Goal: Check status: Check status

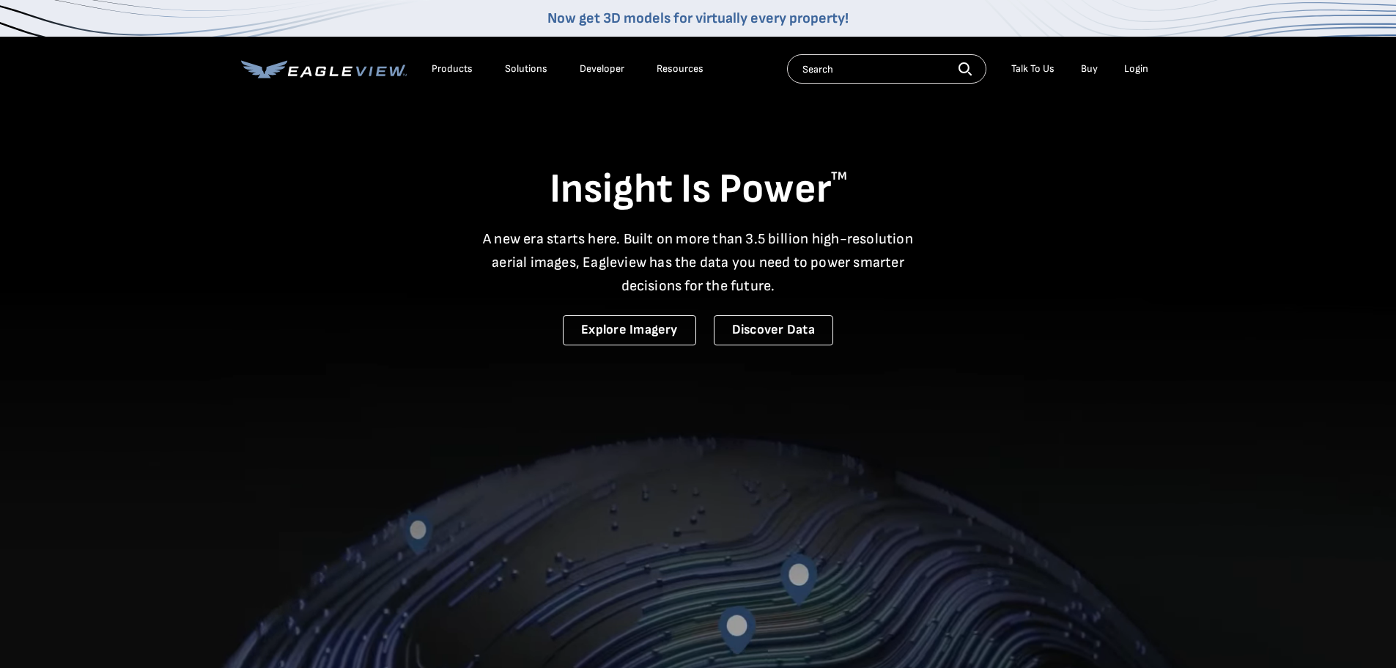
click at [1132, 62] on div "Login" at bounding box center [1136, 68] width 24 height 13
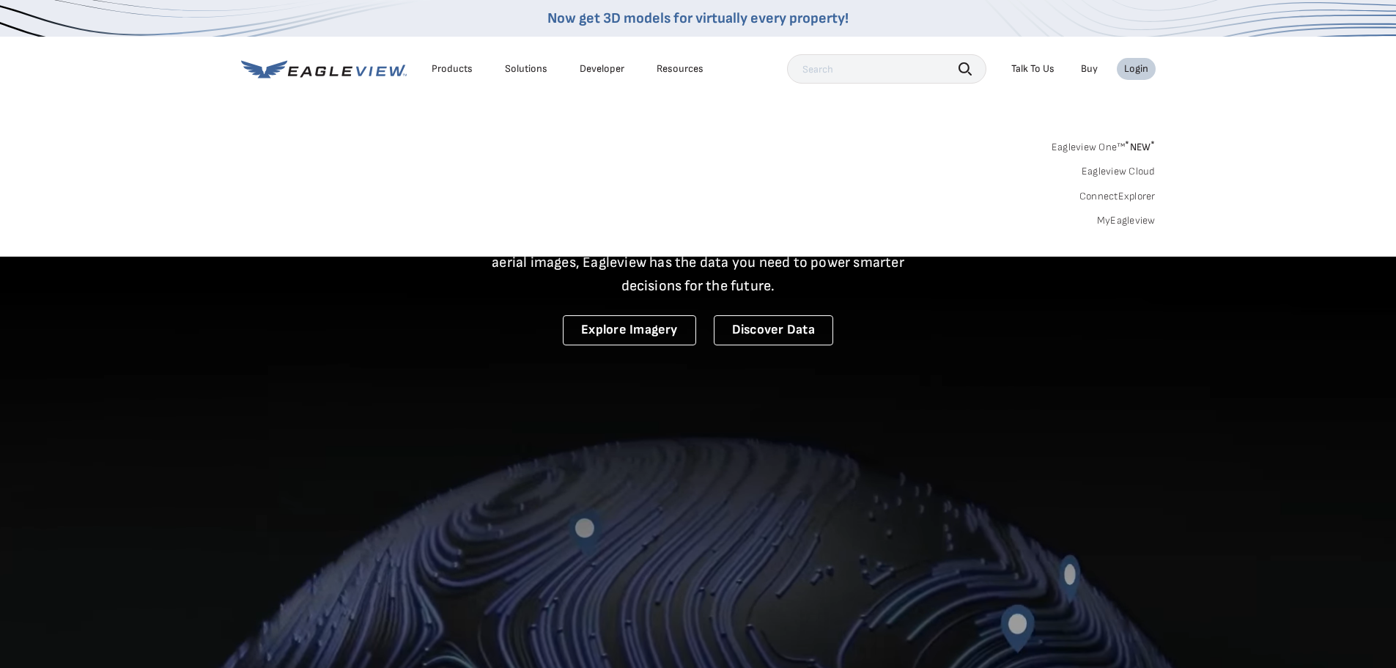
click at [1134, 61] on li "Login" at bounding box center [1136, 69] width 39 height 22
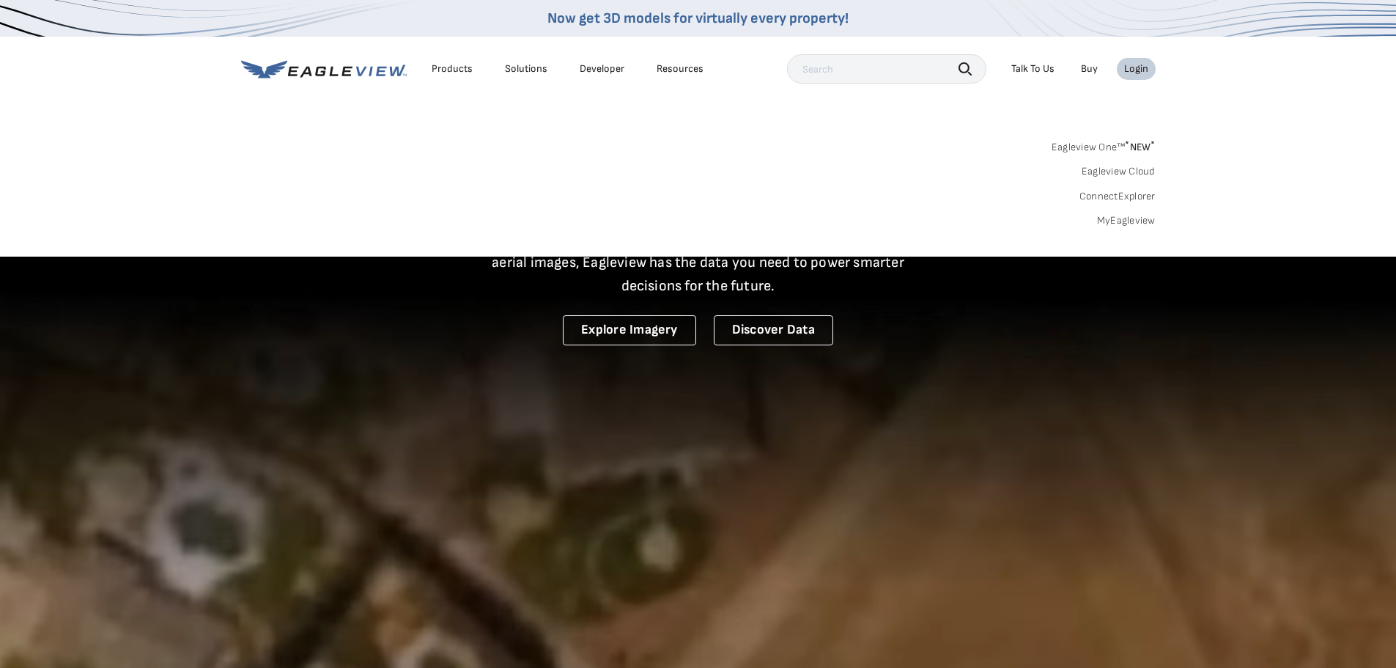
click at [1134, 70] on div "Login" at bounding box center [1136, 68] width 24 height 13
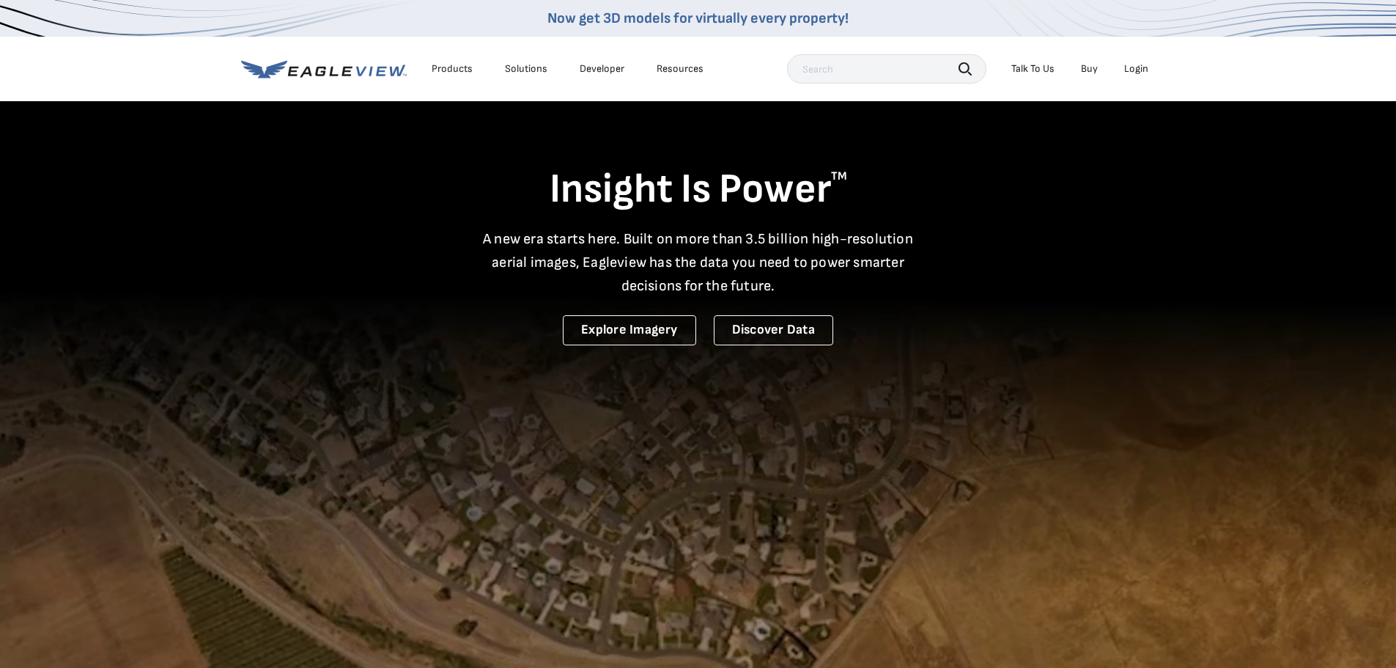
click at [1131, 73] on div "Login" at bounding box center [1136, 68] width 24 height 13
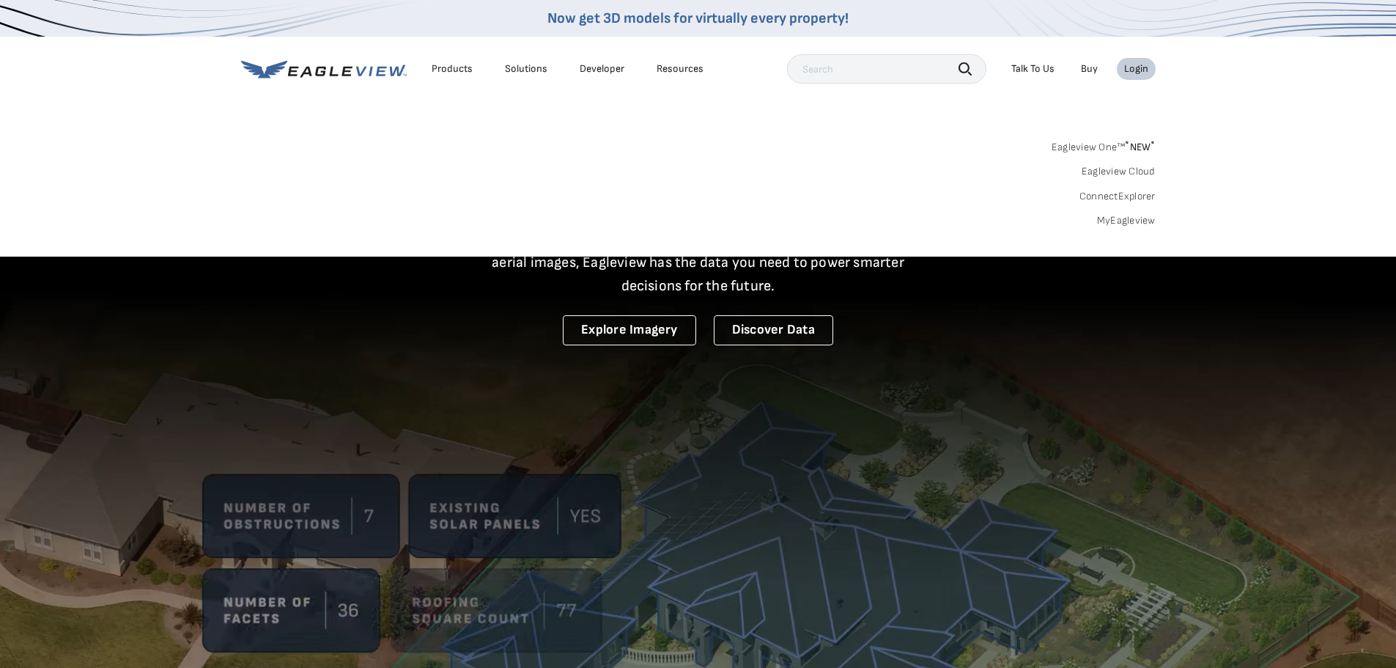
click at [1131, 73] on div "Login" at bounding box center [1136, 68] width 24 height 13
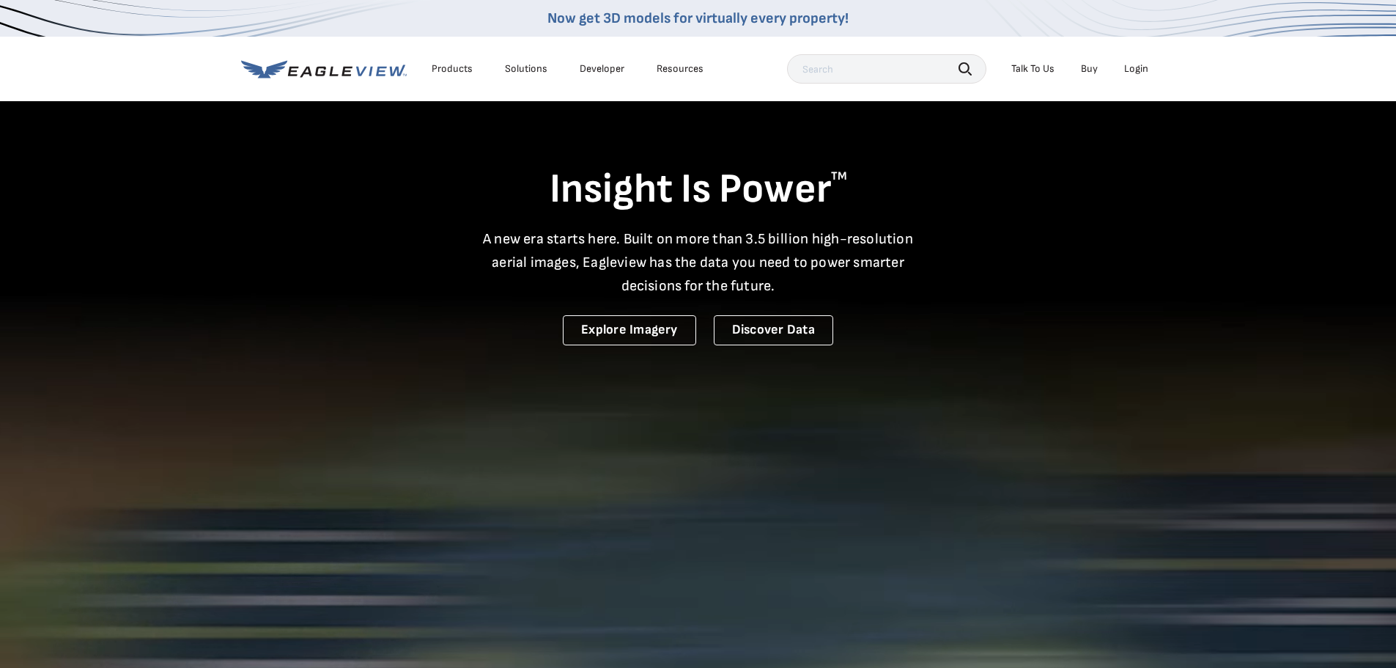
click at [1131, 73] on div "Login" at bounding box center [1136, 68] width 24 height 13
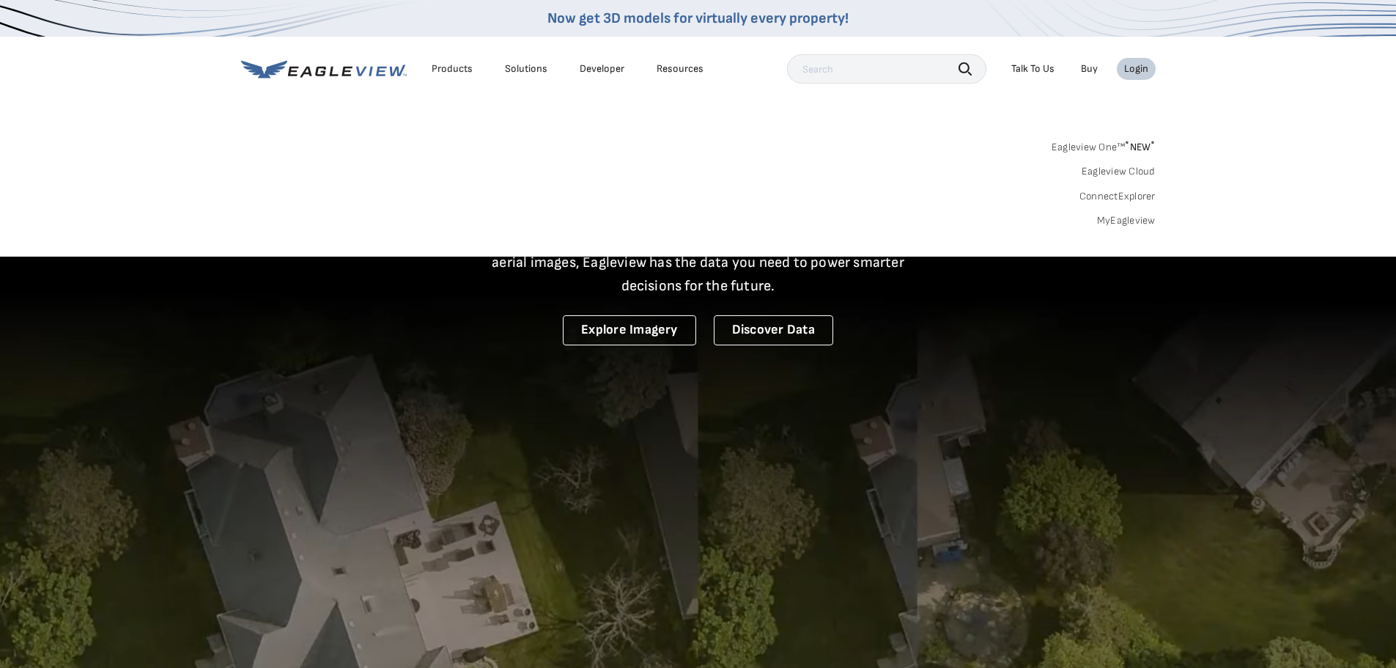
click at [1140, 68] on div "Login" at bounding box center [1136, 68] width 24 height 13
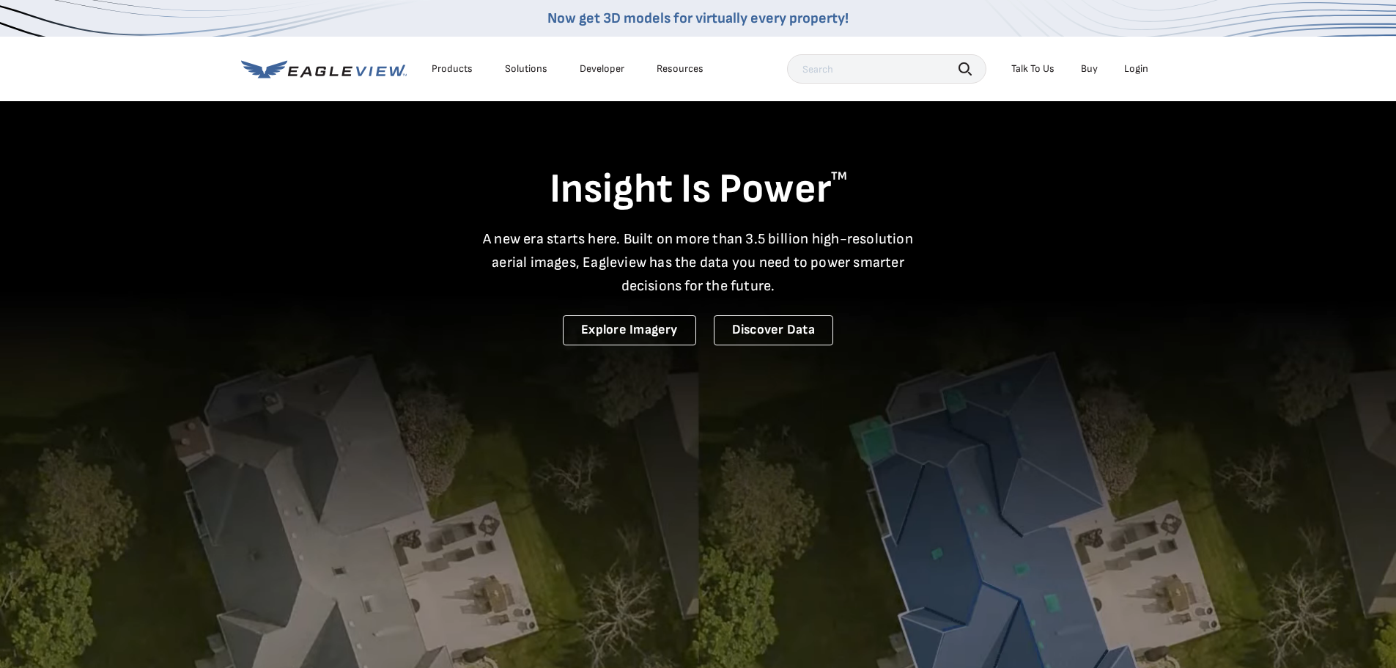
click at [1140, 68] on div "Login" at bounding box center [1136, 68] width 24 height 13
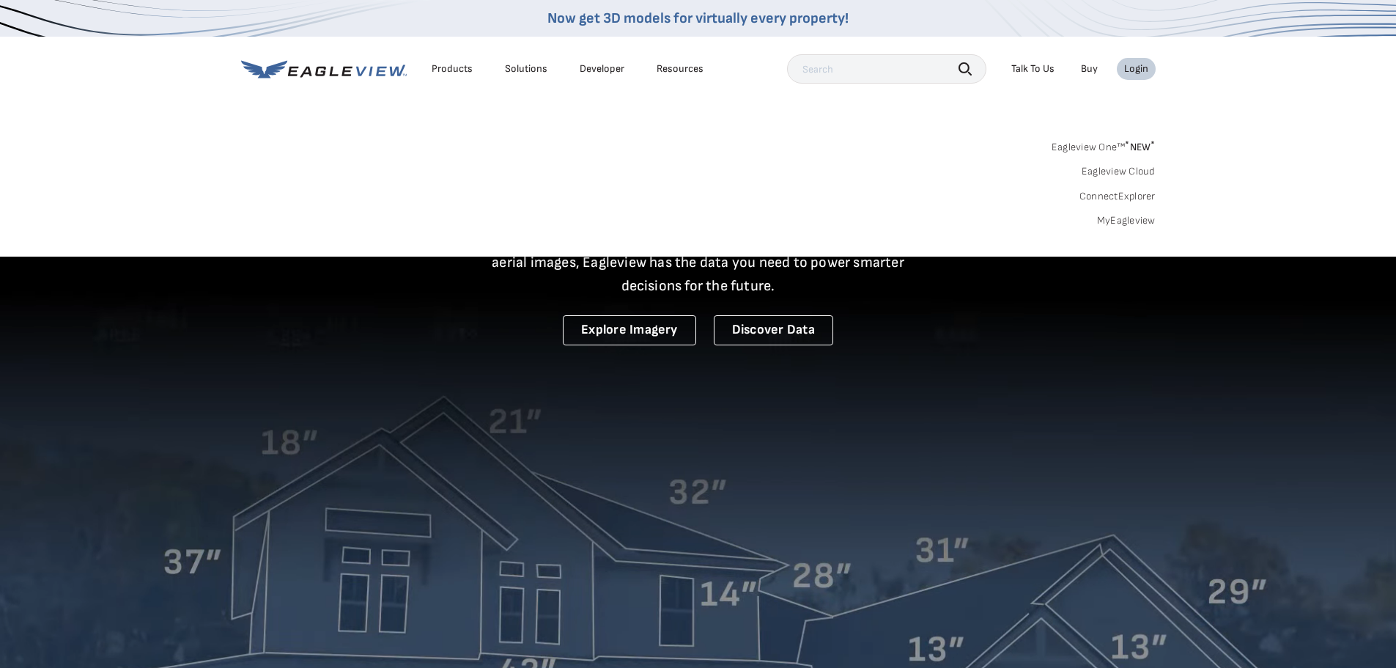
click at [1124, 226] on link "MyEagleview" at bounding box center [1126, 220] width 59 height 13
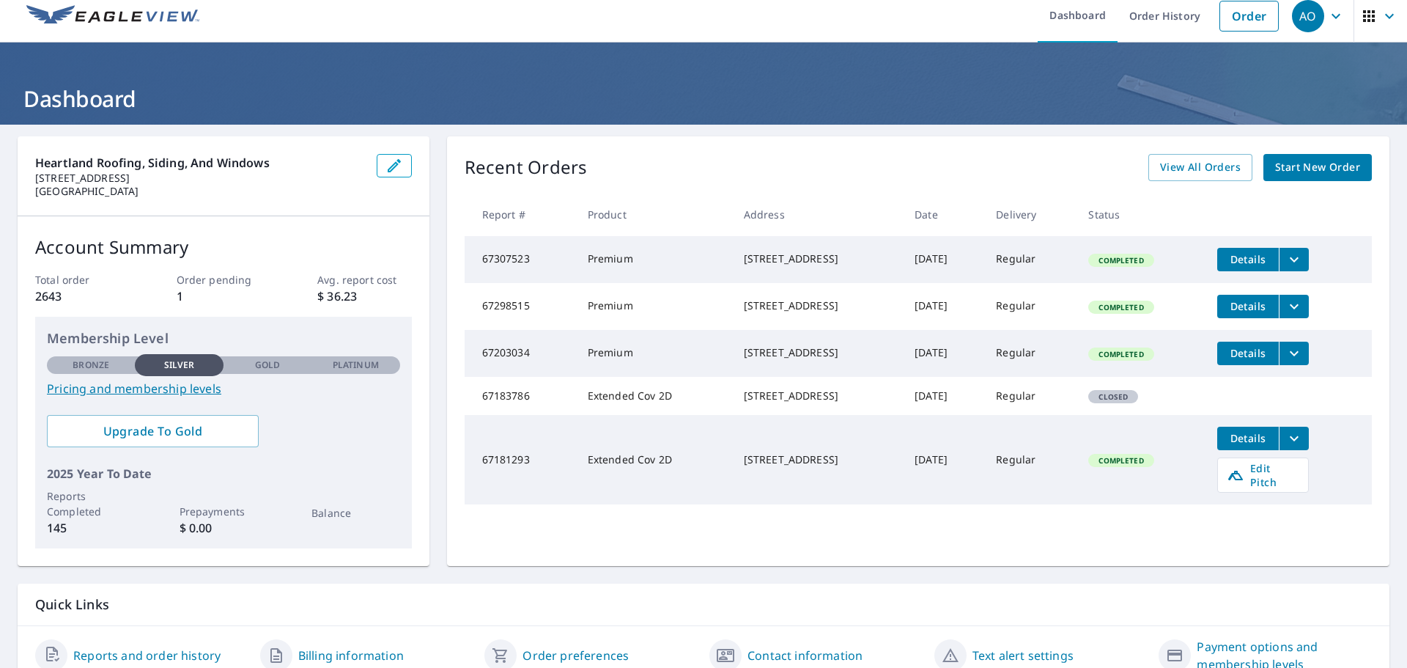
scroll to position [4, 0]
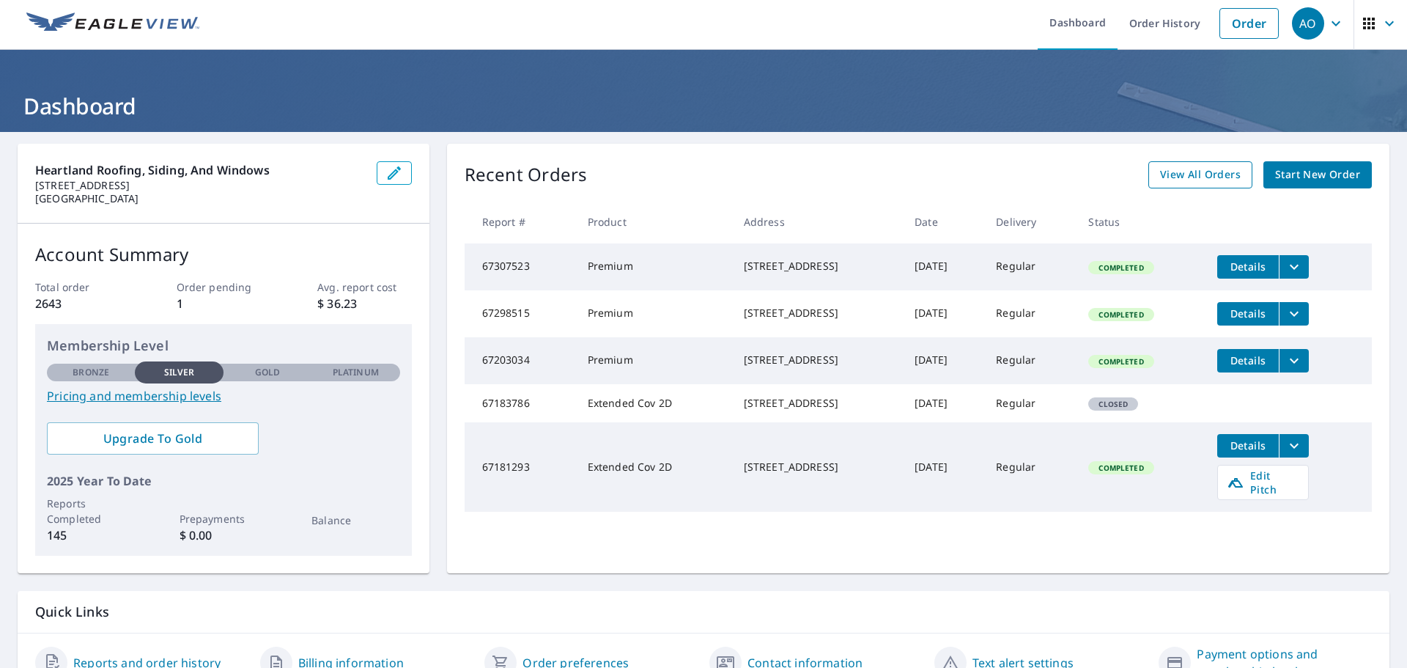
click at [1206, 186] on link "View All Orders" at bounding box center [1201, 174] width 104 height 27
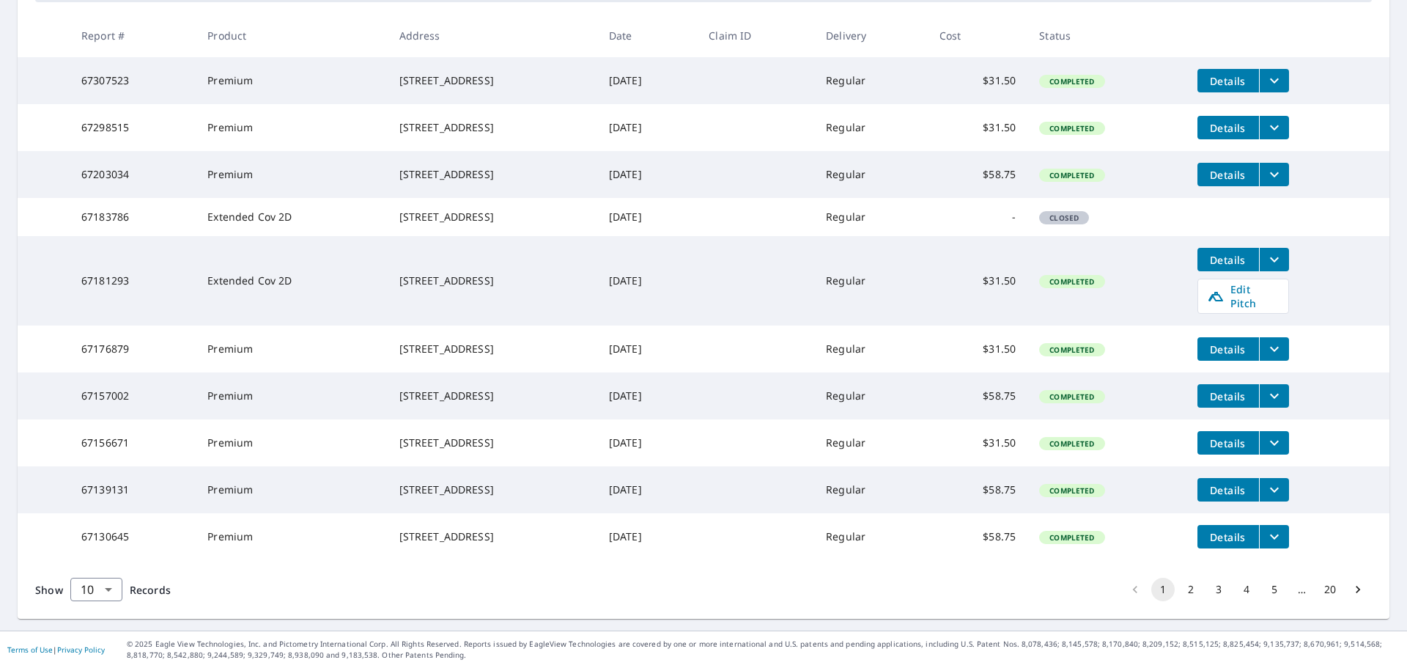
scroll to position [319, 0]
click at [1283, 251] on icon "filesDropdownBtn-67181293" at bounding box center [1275, 260] width 18 height 18
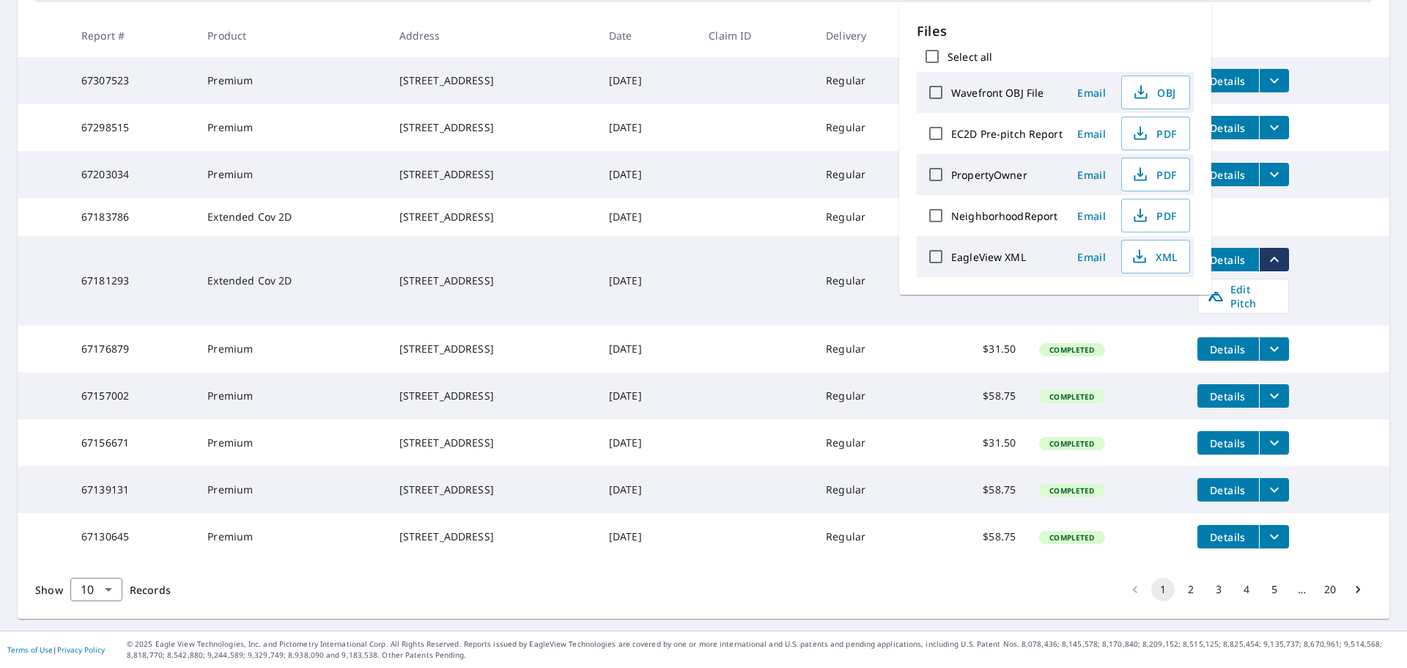
click at [201, 264] on td "Extended Cov 2D" at bounding box center [291, 280] width 191 height 89
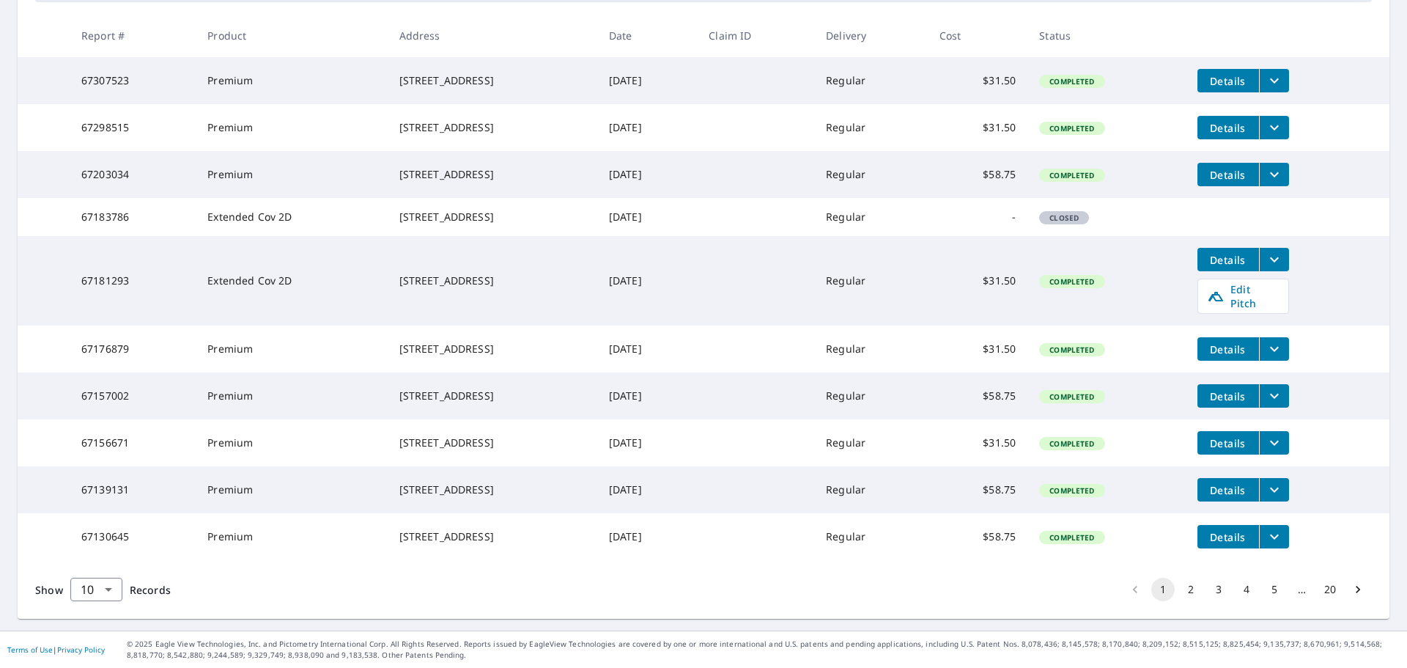
click at [201, 248] on td "Extended Cov 2D" at bounding box center [291, 280] width 191 height 89
click at [202, 257] on td "Extended Cov 2D" at bounding box center [291, 280] width 191 height 89
click at [388, 254] on td "[STREET_ADDRESS]" at bounding box center [493, 280] width 210 height 89
click at [399, 273] on div "[STREET_ADDRESS]" at bounding box center [492, 280] width 186 height 15
click at [1228, 253] on span "Details" at bounding box center [1228, 260] width 44 height 14
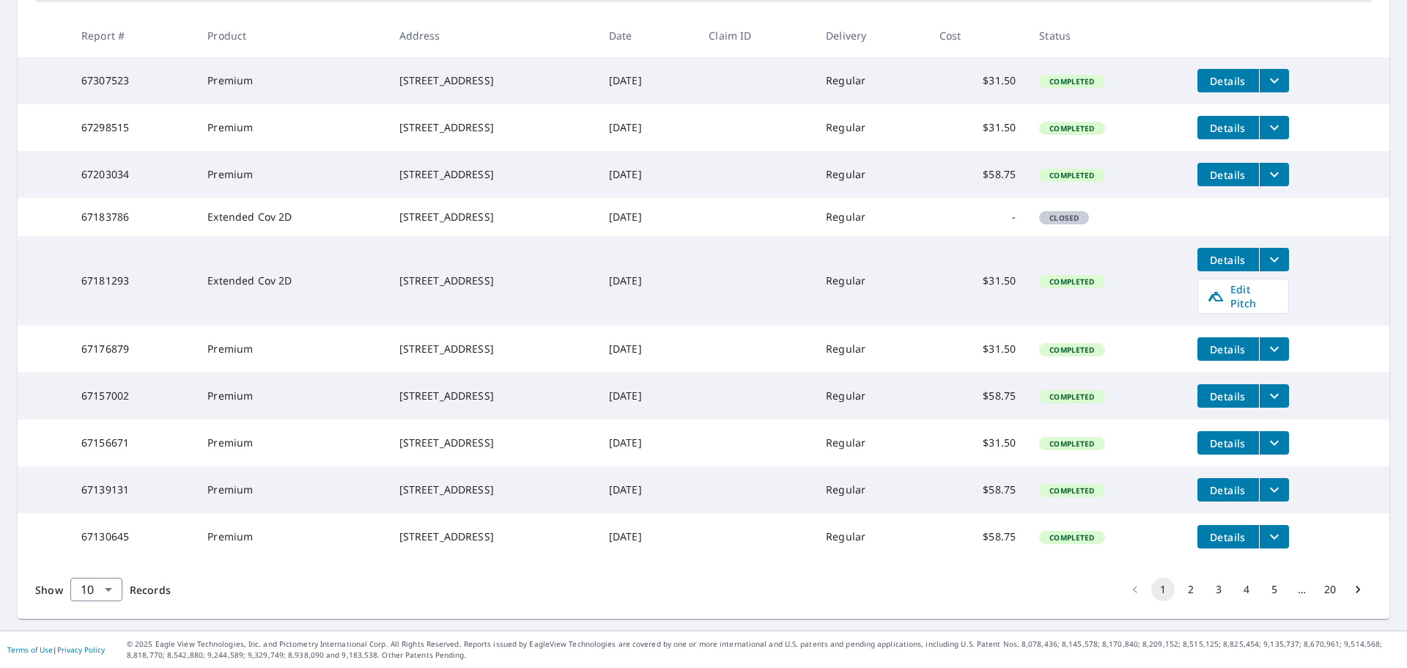
scroll to position [17, 0]
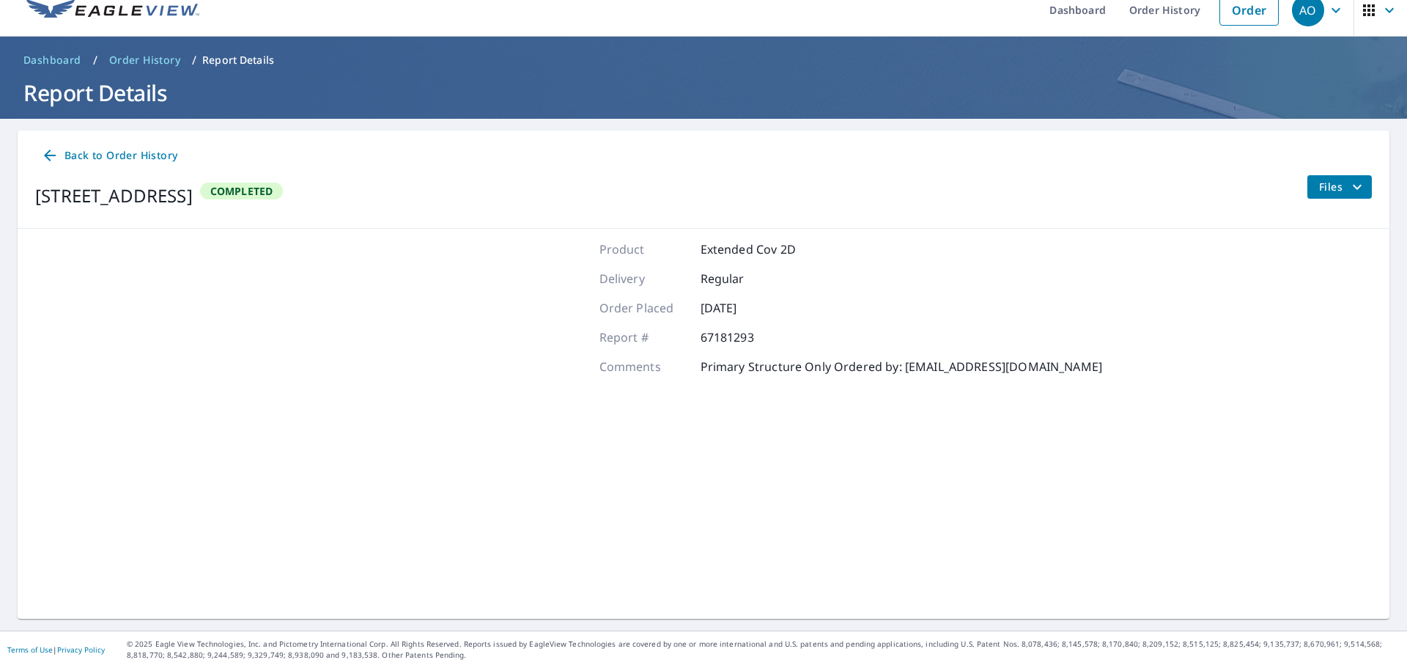
click at [738, 292] on div "Product Extended Cov 2D Delivery Regular Order Placed [DATE] Report # 67181293 …" at bounding box center [851, 423] width 503 height 366
click at [767, 251] on p "Extended Cov 2D" at bounding box center [748, 249] width 95 height 18
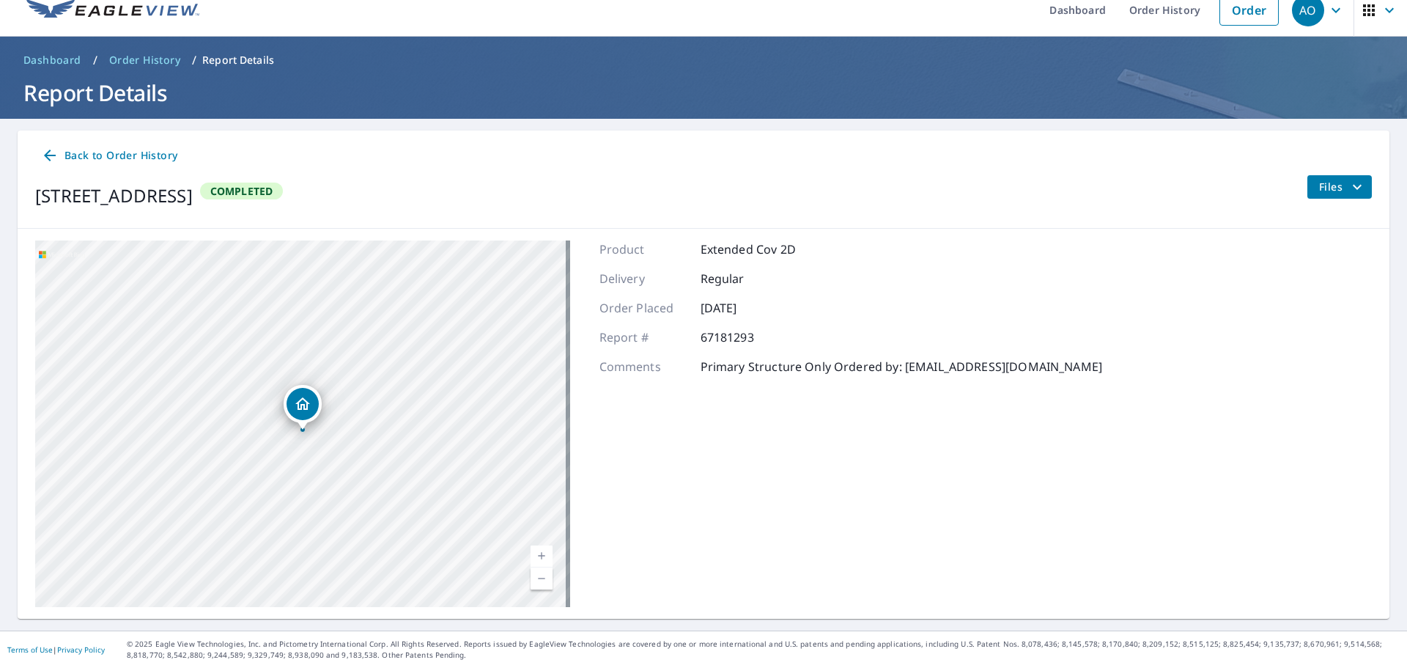
drag, startPoint x: 328, startPoint y: 397, endPoint x: 308, endPoint y: 537, distance: 140.7
click at [308, 537] on div "[STREET_ADDRESS]" at bounding box center [302, 423] width 535 height 366
drag, startPoint x: 285, startPoint y: 427, endPoint x: 402, endPoint y: 463, distance: 122.9
click at [402, 463] on div "[STREET_ADDRESS]" at bounding box center [302, 423] width 535 height 366
drag, startPoint x: 339, startPoint y: 457, endPoint x: 316, endPoint y: 453, distance: 23.9
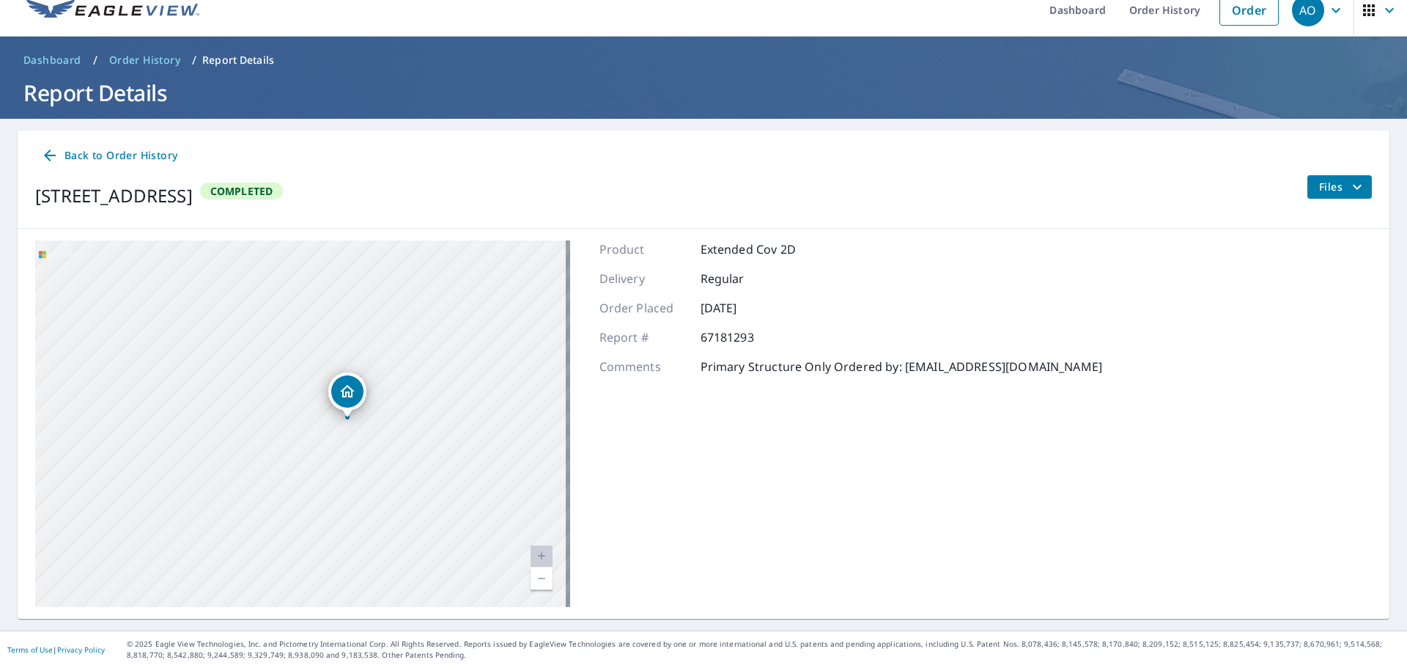
click at [316, 453] on div "[STREET_ADDRESS]" at bounding box center [302, 423] width 535 height 366
click at [1319, 187] on span "Files" at bounding box center [1342, 187] width 47 height 18
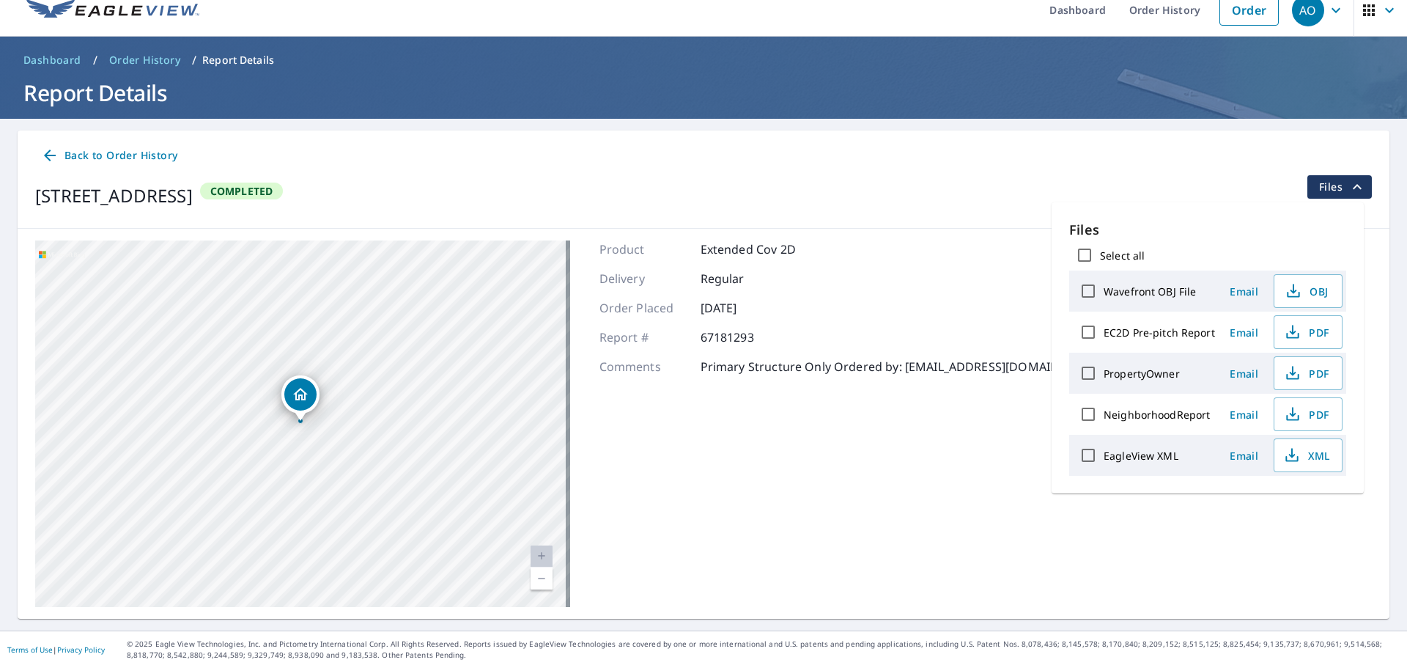
click at [1138, 136] on div "Back to Order History [STREET_ADDRESS] Completed Files" at bounding box center [704, 179] width 1372 height 98
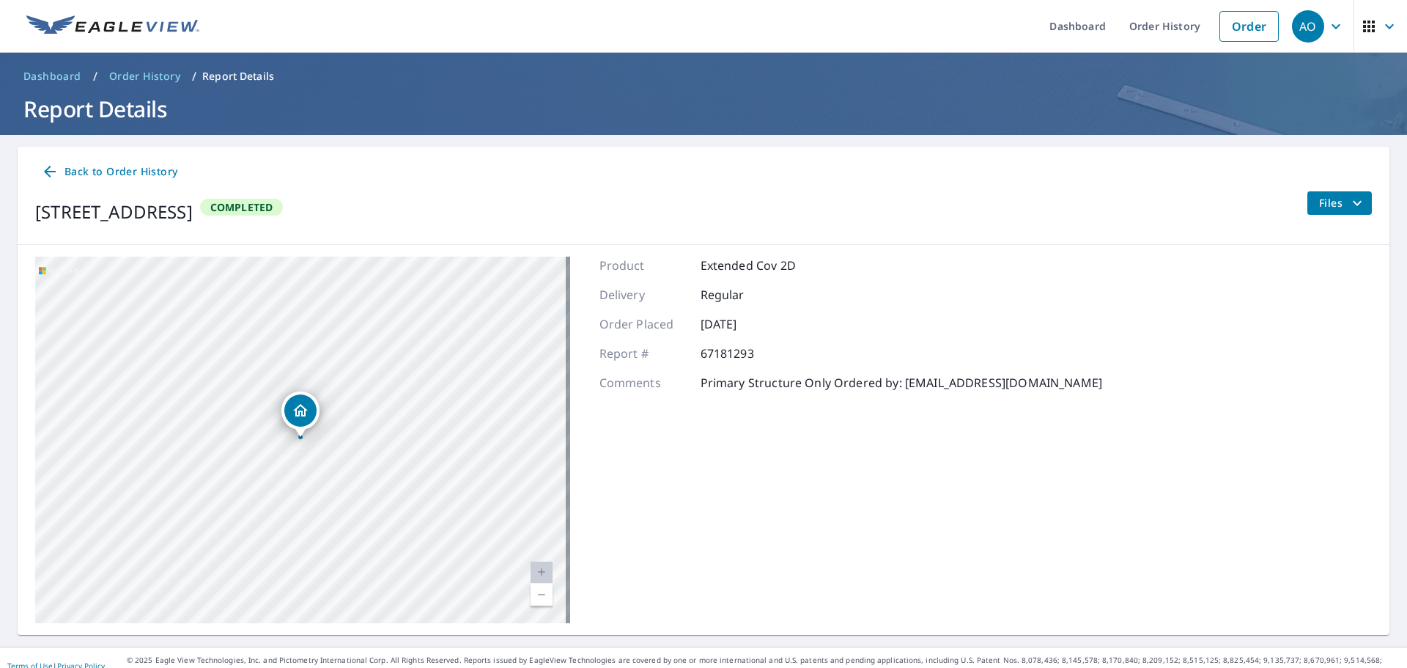
scroll to position [0, 0]
click at [65, 76] on span "Dashboard" at bounding box center [52, 77] width 58 height 15
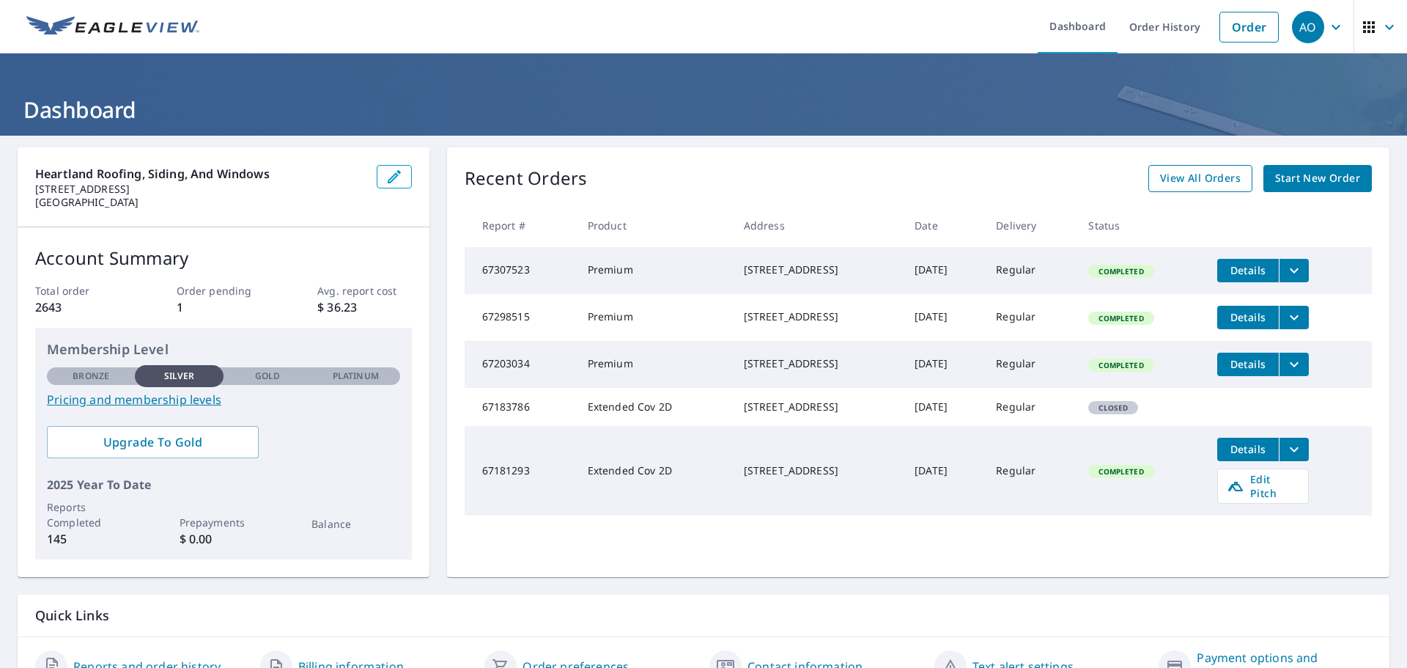
click at [1190, 178] on span "View All Orders" at bounding box center [1200, 178] width 81 height 18
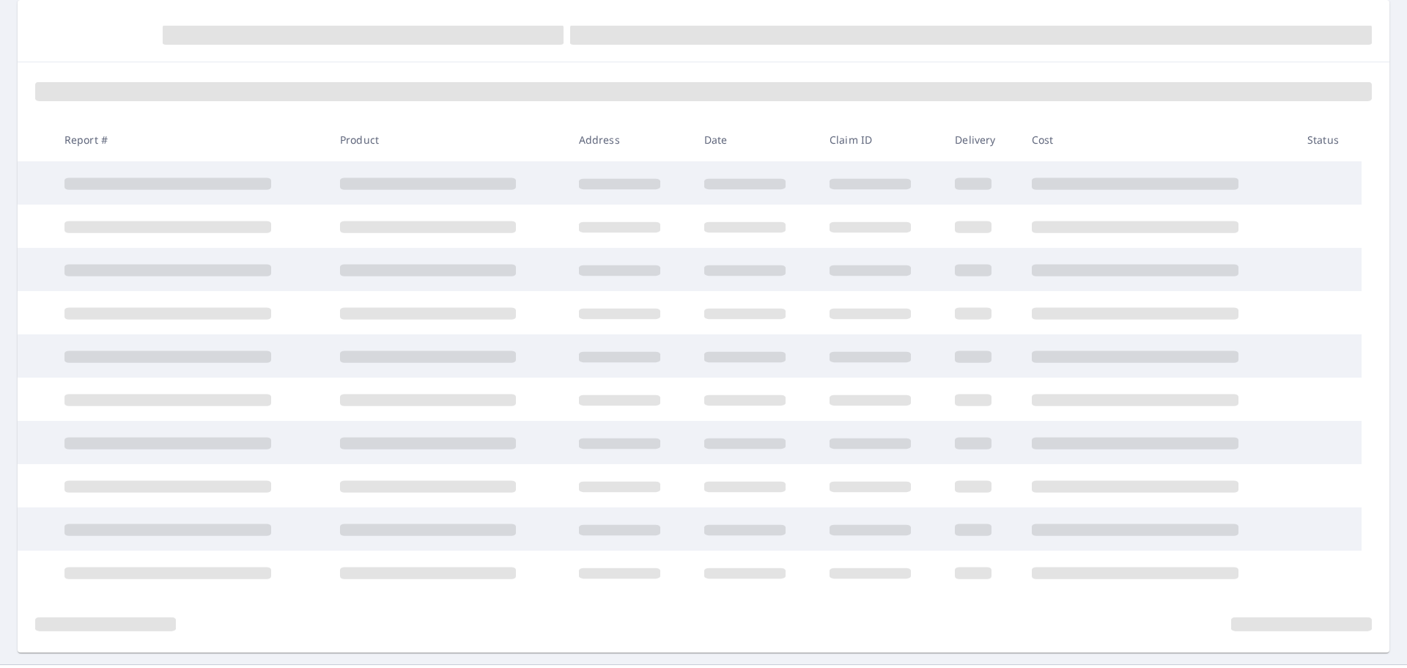
scroll to position [181, 0]
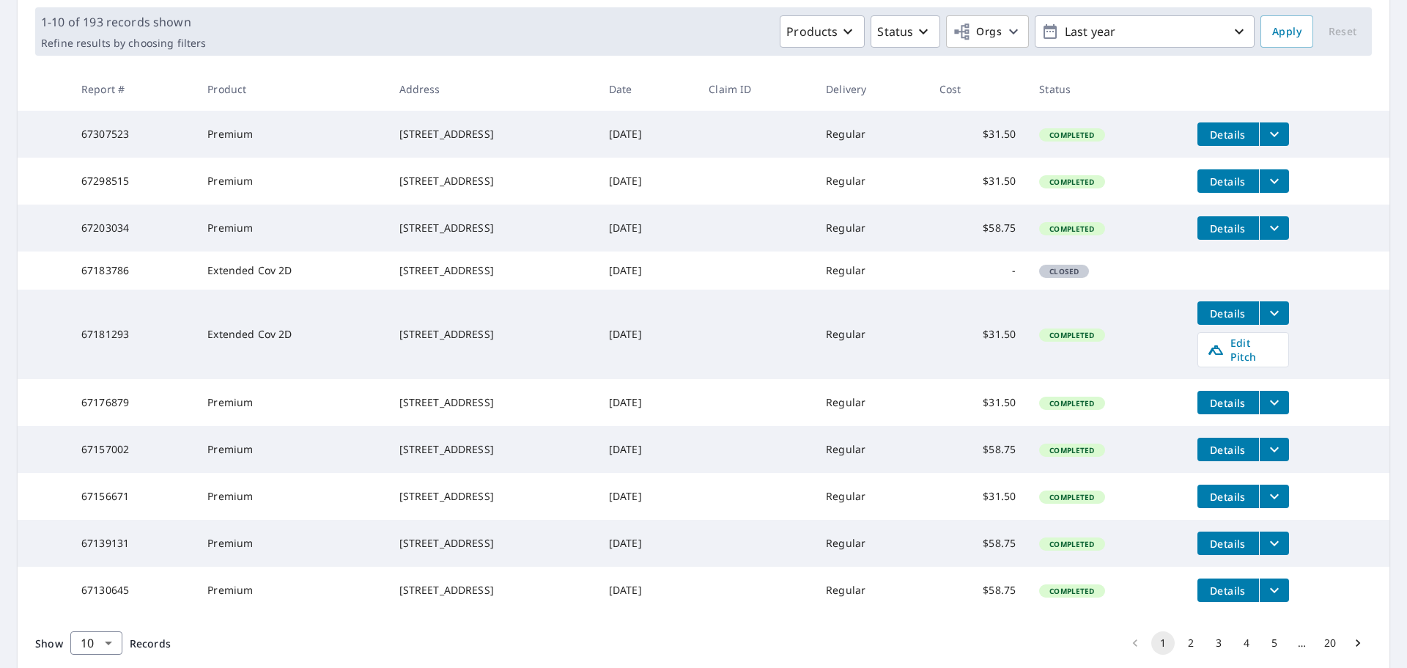
scroll to position [319, 0]
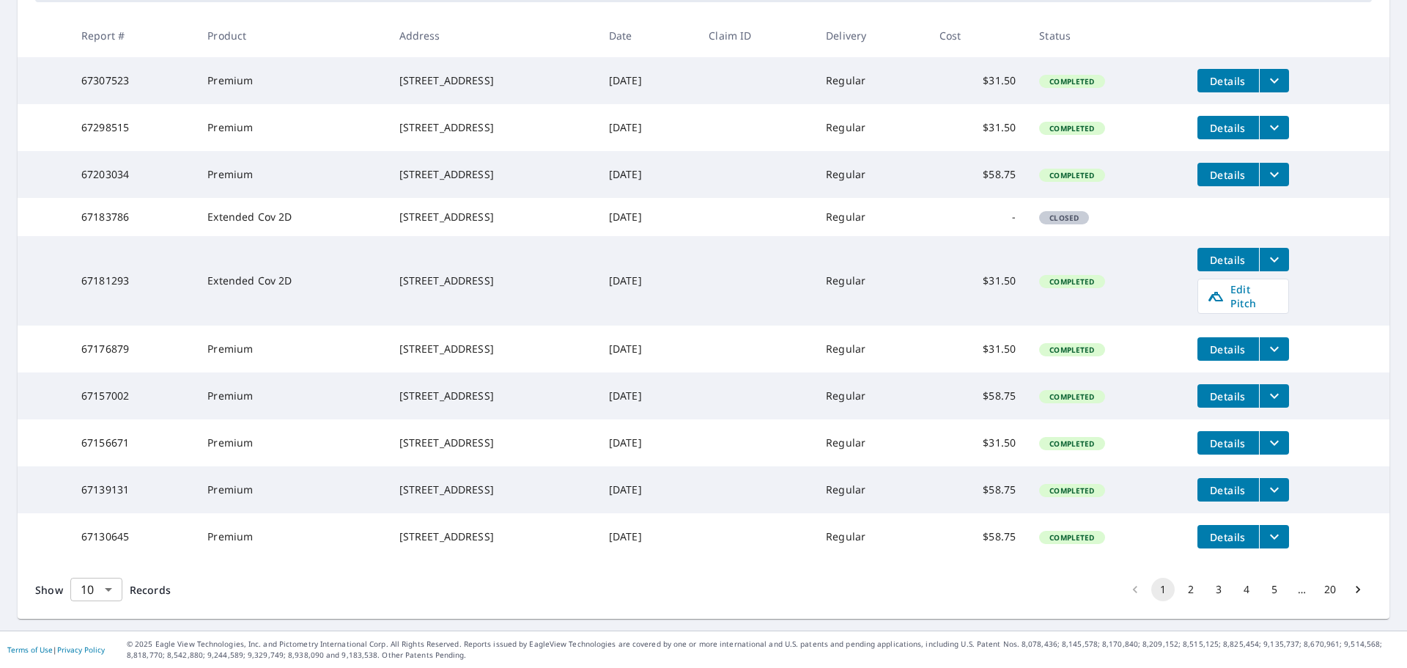
click at [89, 585] on body "AO AO Dashboard Order History Order AO Dashboard / Order History Order History …" at bounding box center [703, 334] width 1407 height 668
click at [97, 636] on li "100" at bounding box center [96, 637] width 52 height 26
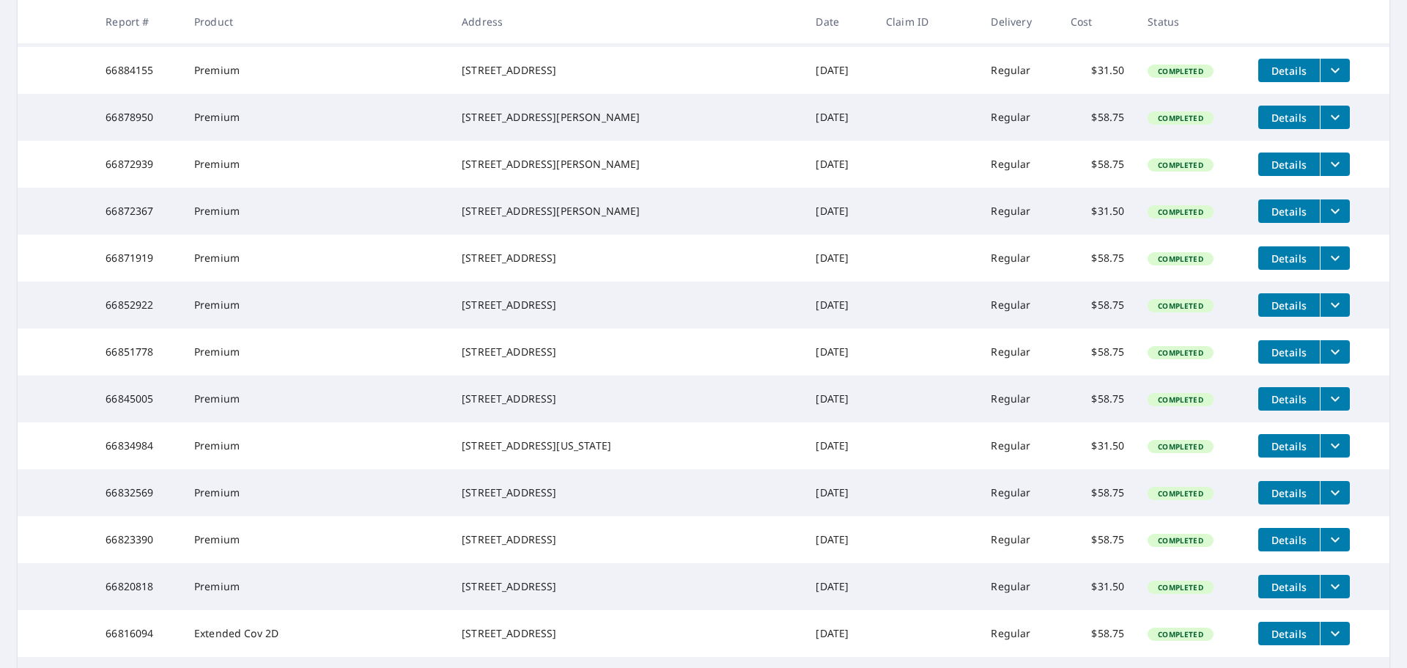
scroll to position [1280, 0]
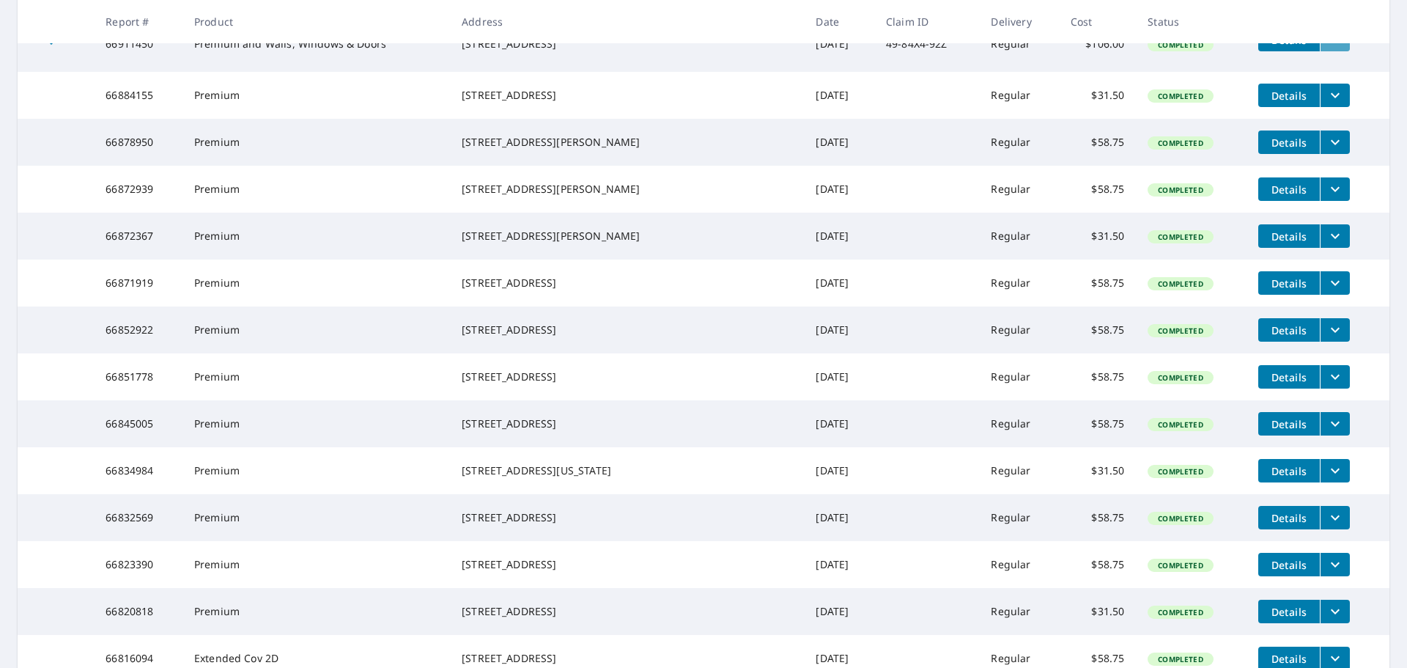
click at [1327, 48] on icon "filesDropdownBtn-66911450" at bounding box center [1336, 40] width 18 height 18
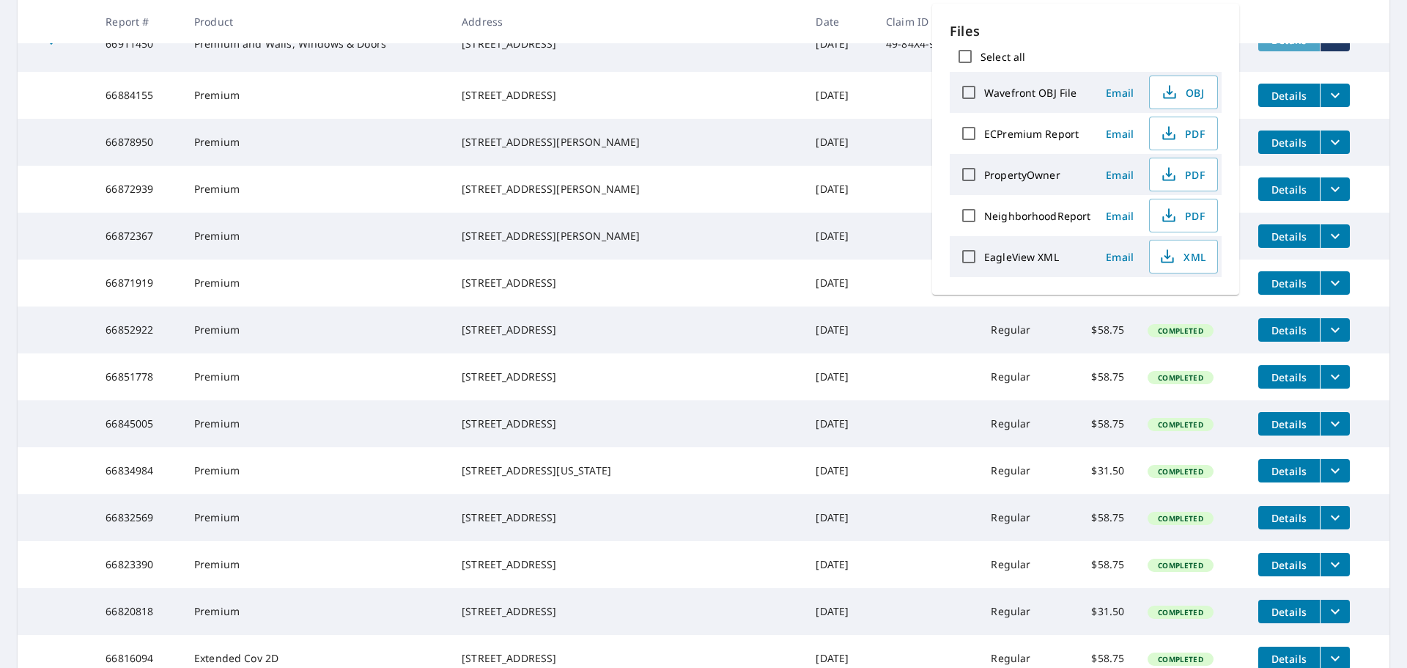
click at [1281, 47] on span "Details" at bounding box center [1289, 40] width 44 height 14
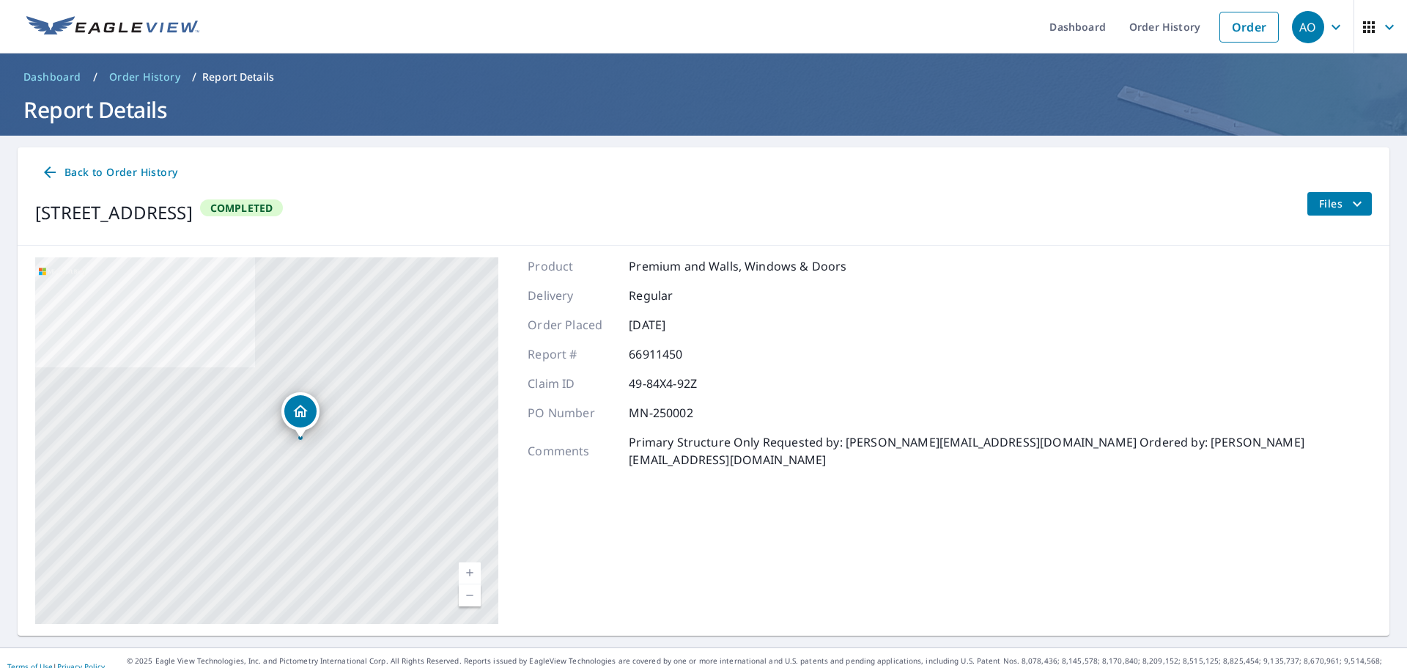
click at [193, 215] on div "[STREET_ADDRESS]" at bounding box center [114, 212] width 158 height 26
click at [1366, 199] on div "Back to Order History [STREET_ADDRESS] Completed Files" at bounding box center [704, 196] width 1372 height 98
click at [1349, 197] on icon "filesDropdownBtn-66911450" at bounding box center [1358, 204] width 18 height 18
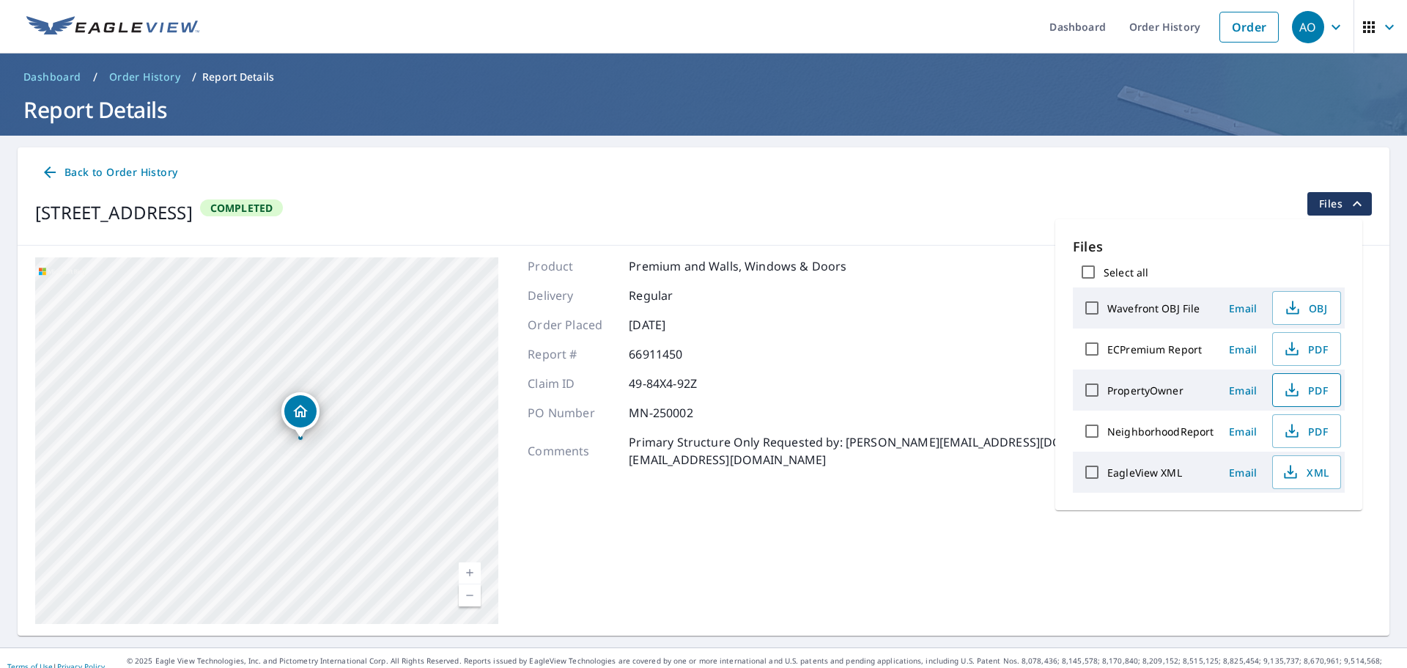
click at [1302, 392] on span "PDF" at bounding box center [1305, 390] width 47 height 18
click at [1313, 430] on span "PDF" at bounding box center [1305, 431] width 47 height 18
click at [1308, 348] on span "PDF" at bounding box center [1305, 349] width 47 height 18
